Goal: Task Accomplishment & Management: Manage account settings

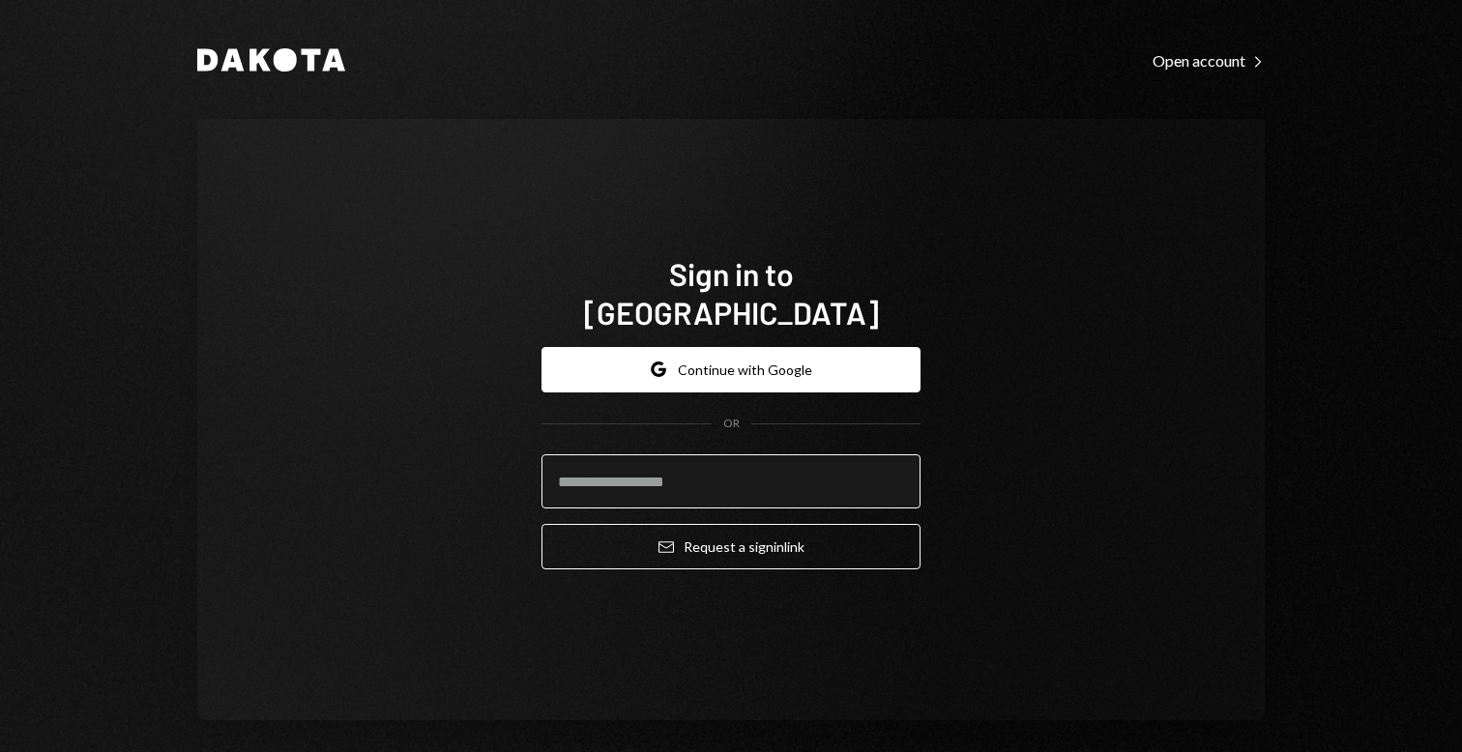
click at [654, 467] on input "email" at bounding box center [730, 481] width 379 height 54
type input "**********"
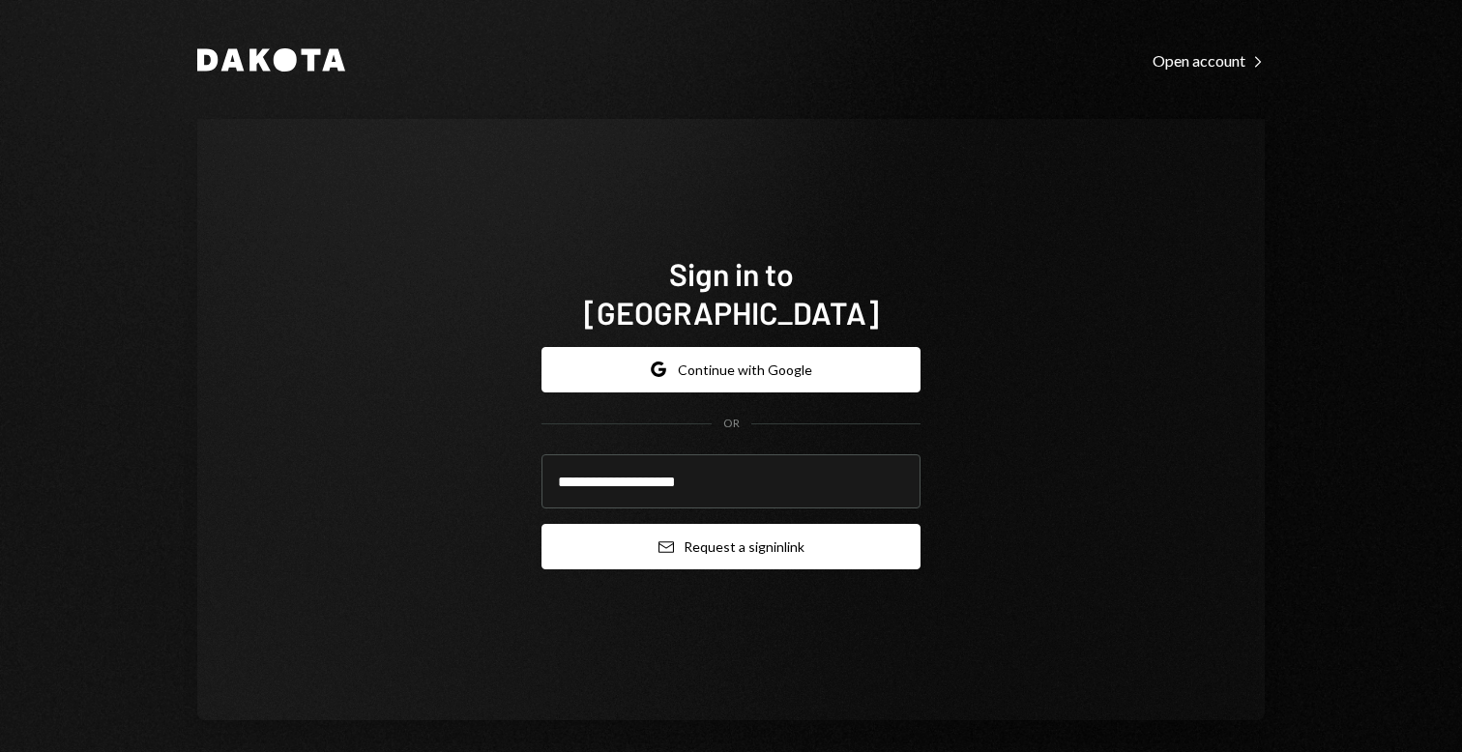
click at [683, 530] on button "Email Request a sign in link" at bounding box center [730, 546] width 379 height 45
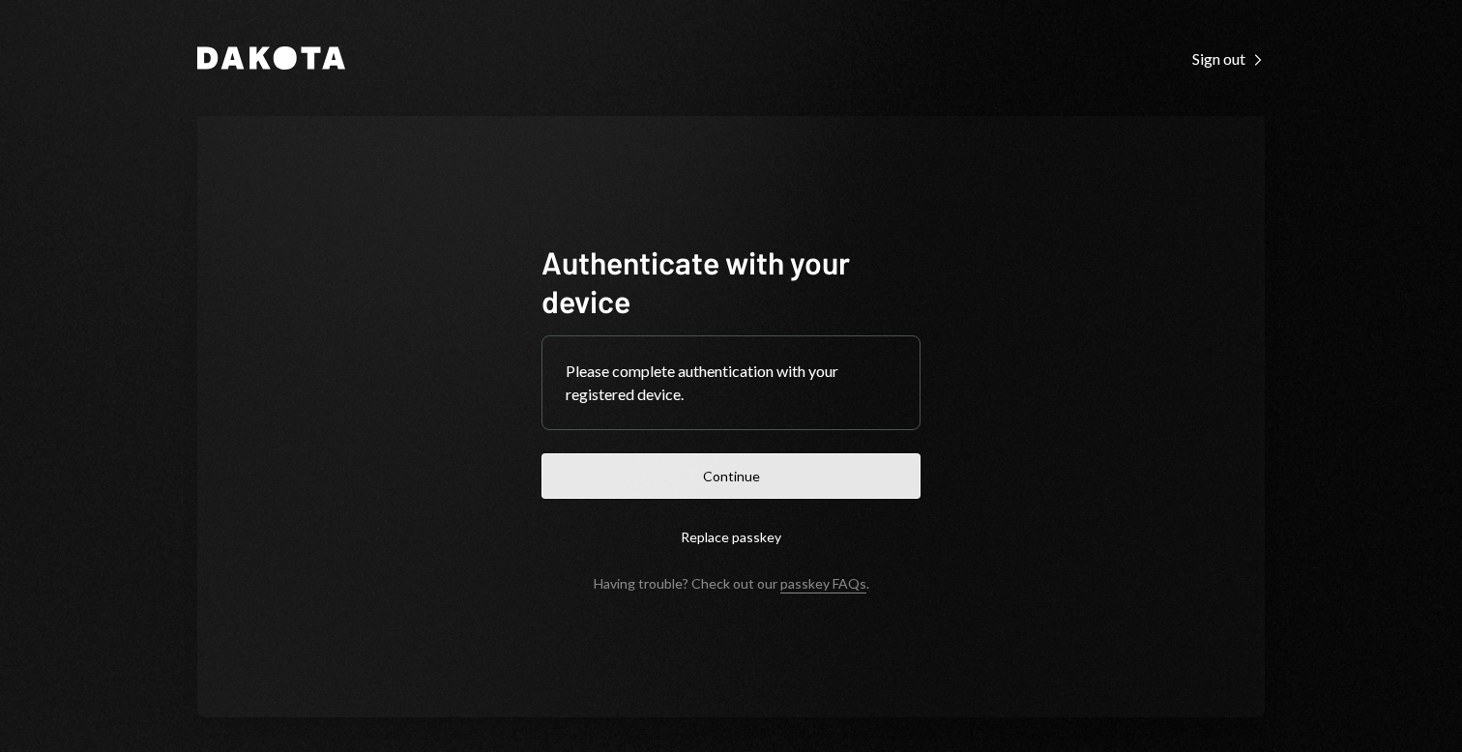
click at [772, 469] on button "Continue" at bounding box center [730, 475] width 379 height 45
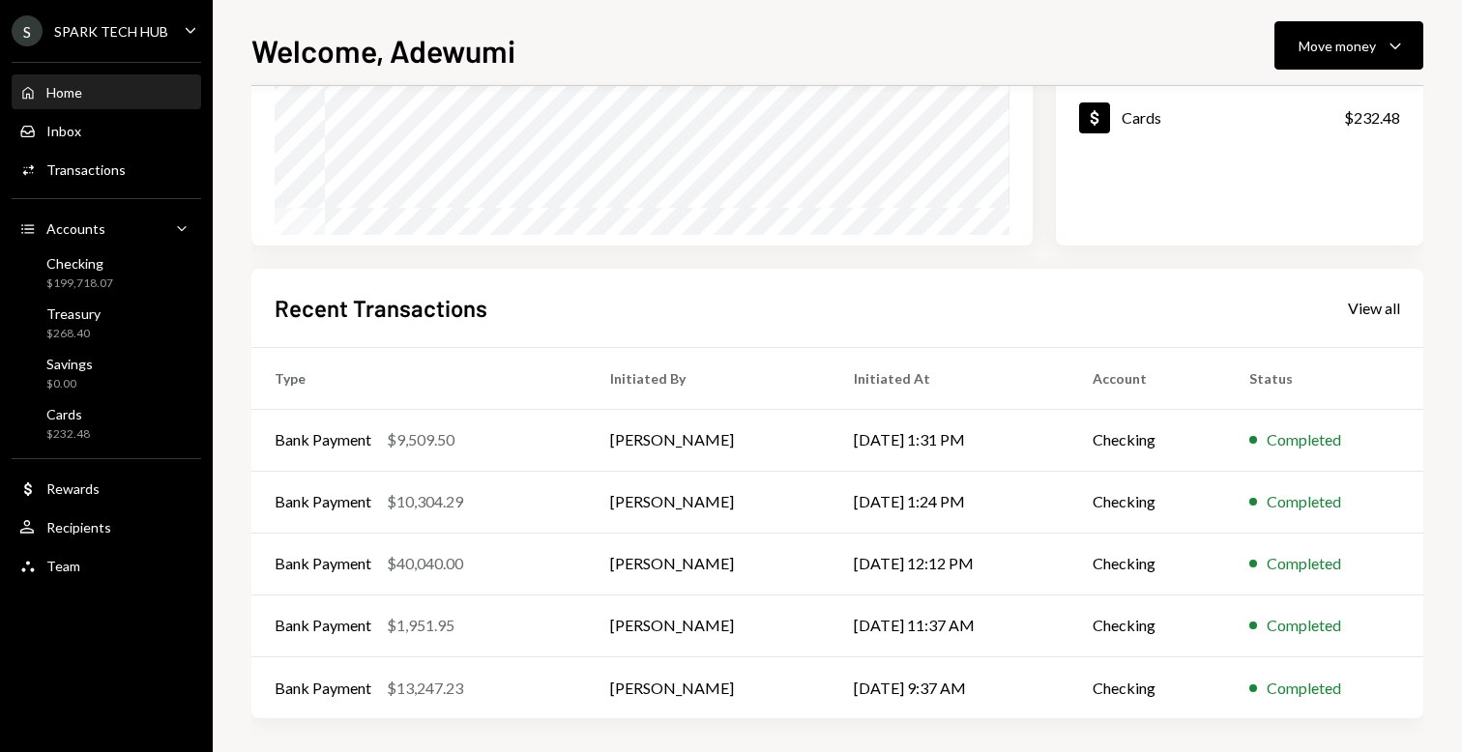
scroll to position [321, 0]
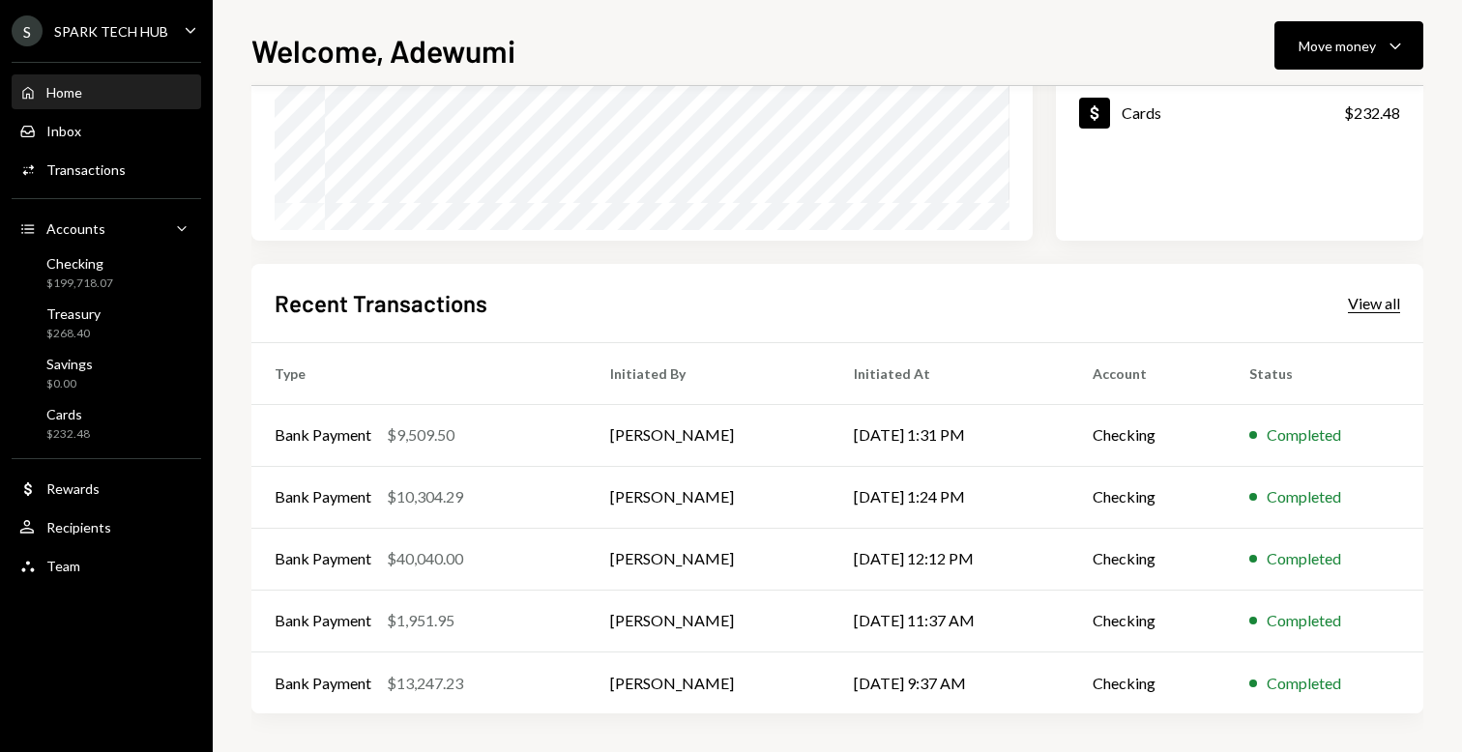
click at [1356, 309] on div "View all" at bounding box center [1373, 303] width 52 height 19
